Goal: Information Seeking & Learning: Learn about a topic

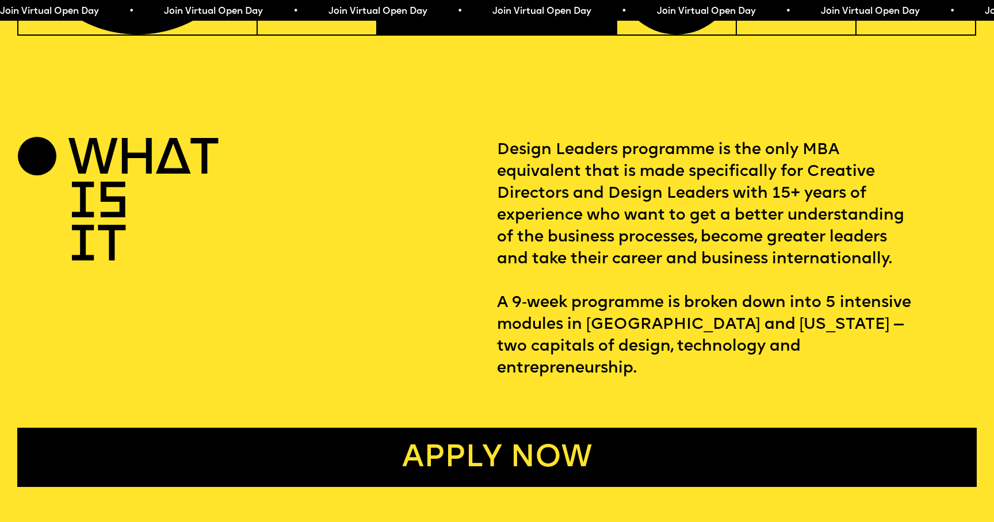
scroll to position [464, 0]
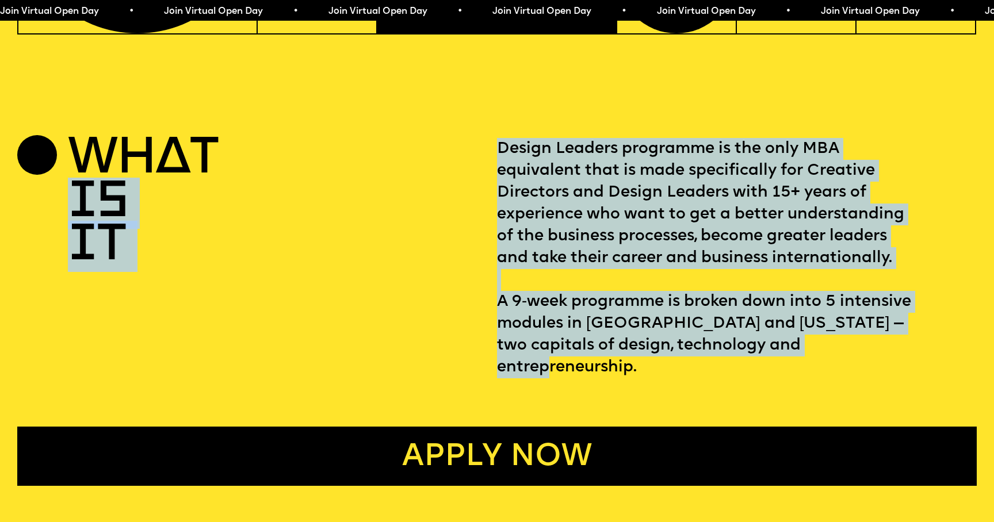
drag, startPoint x: 826, startPoint y: 353, endPoint x: 483, endPoint y: 144, distance: 401.5
click at [483, 144] on div "WHAT IS IT Design Leaders programme is the only MBA equivalent that is made spe…" at bounding box center [497, 258] width 960 height 240
copy div "IS IT Design Leaders programme is the only MBA equivalent that is made specific…"
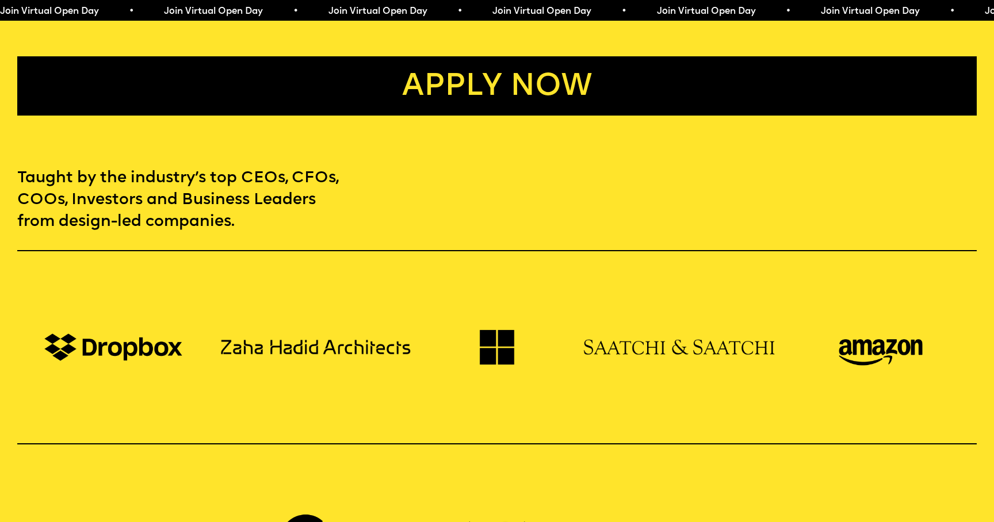
scroll to position [761, 0]
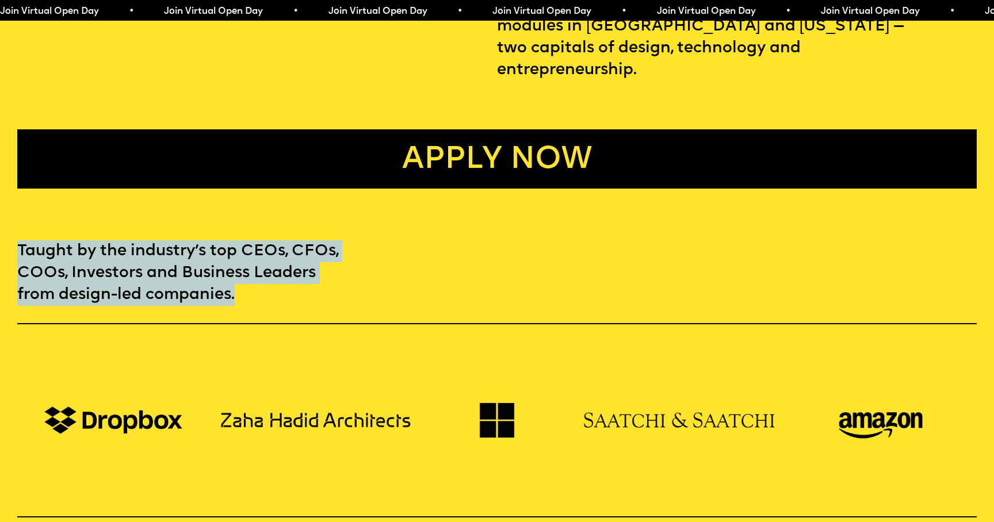
drag, startPoint x: 19, startPoint y: 224, endPoint x: 255, endPoint y: 264, distance: 239.9
click at [255, 264] on p "Taught by the industry’s top CEOs, CFOs, COOs, Investors and Business Leaders f…" at bounding box center [181, 273] width 328 height 66
copy p "Taught by the industry’s top CEOs, CFOs, COOs, Investors and Business Leaders f…"
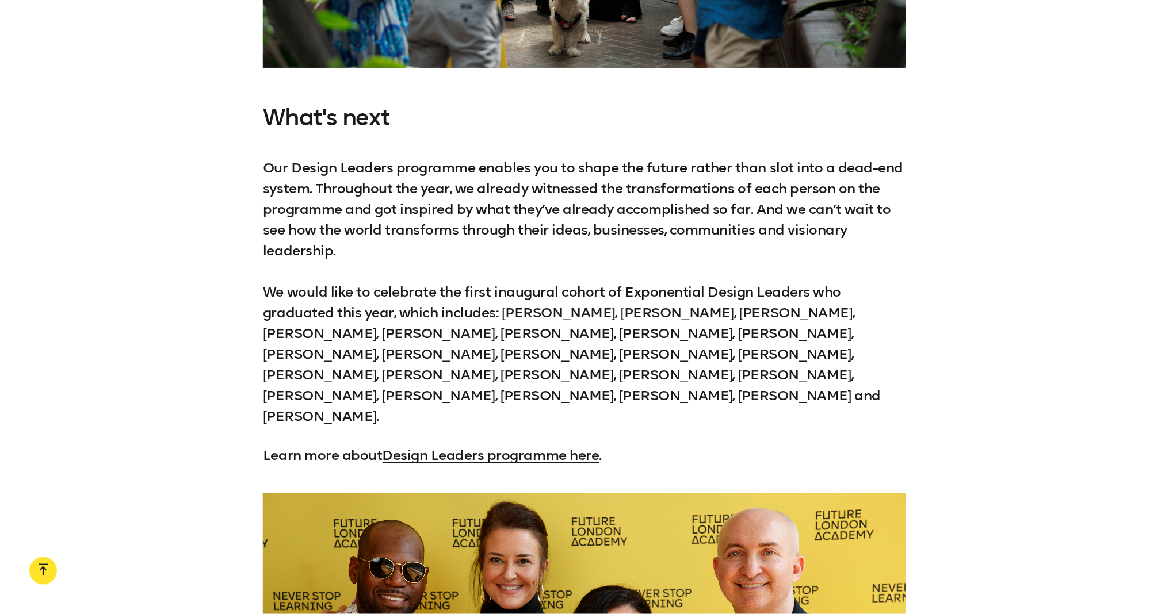
scroll to position [3868, 0]
